Goal: Task Accomplishment & Management: Manage account settings

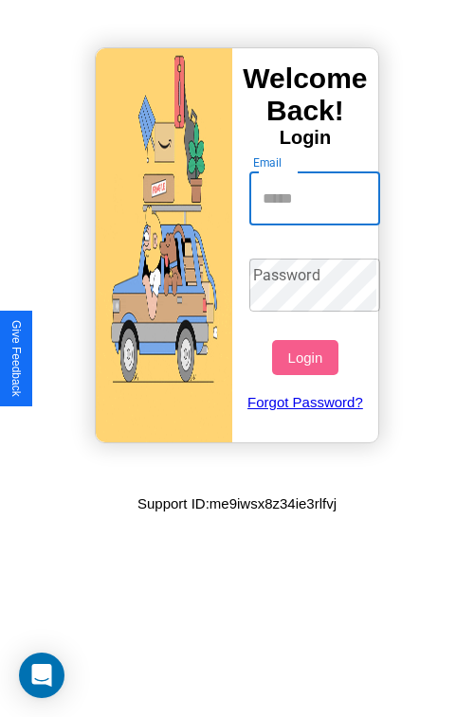
click at [316, 198] on input "Email" at bounding box center [315, 198] width 132 height 53
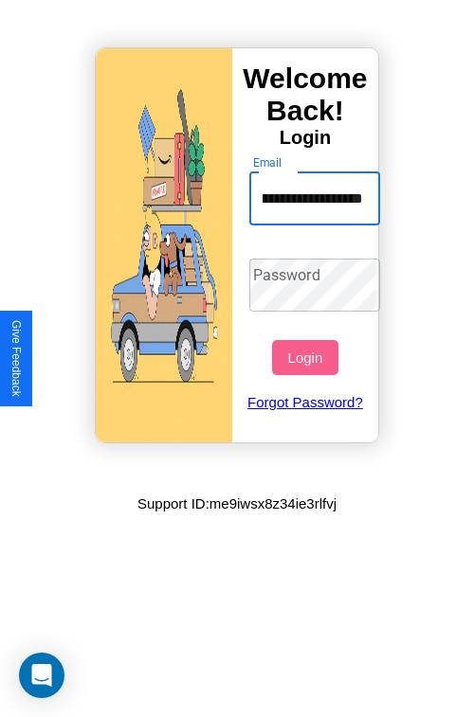
scroll to position [0, 67]
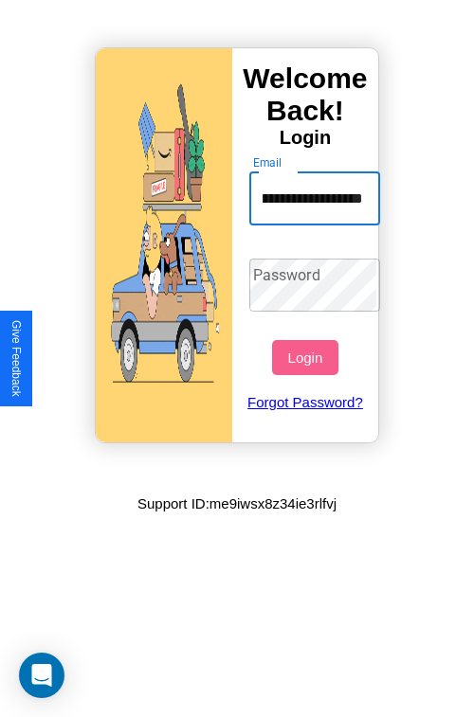
type input "**********"
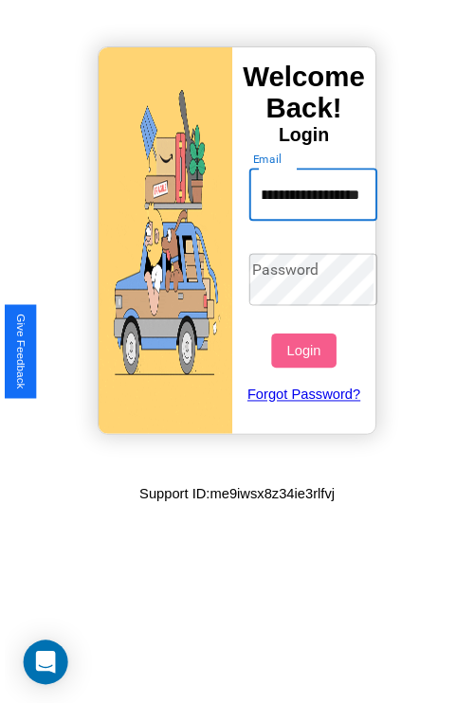
scroll to position [0, 0]
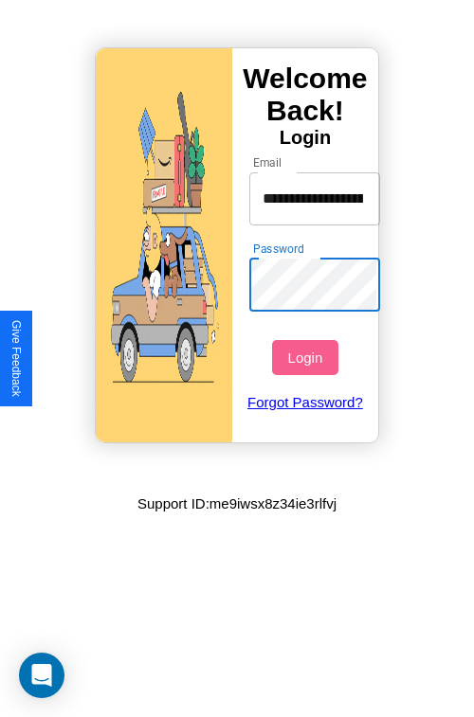
click at [307, 357] on button "Login" at bounding box center [304, 357] width 65 height 35
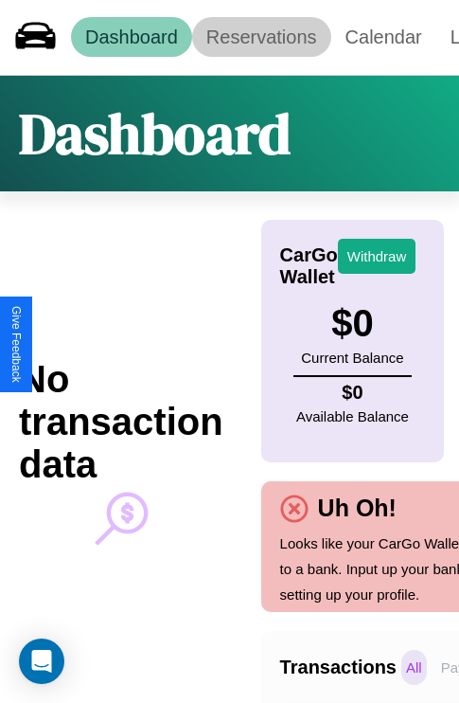
click at [261, 37] on link "Reservations" at bounding box center [261, 37] width 139 height 40
